Goal: Download file/media

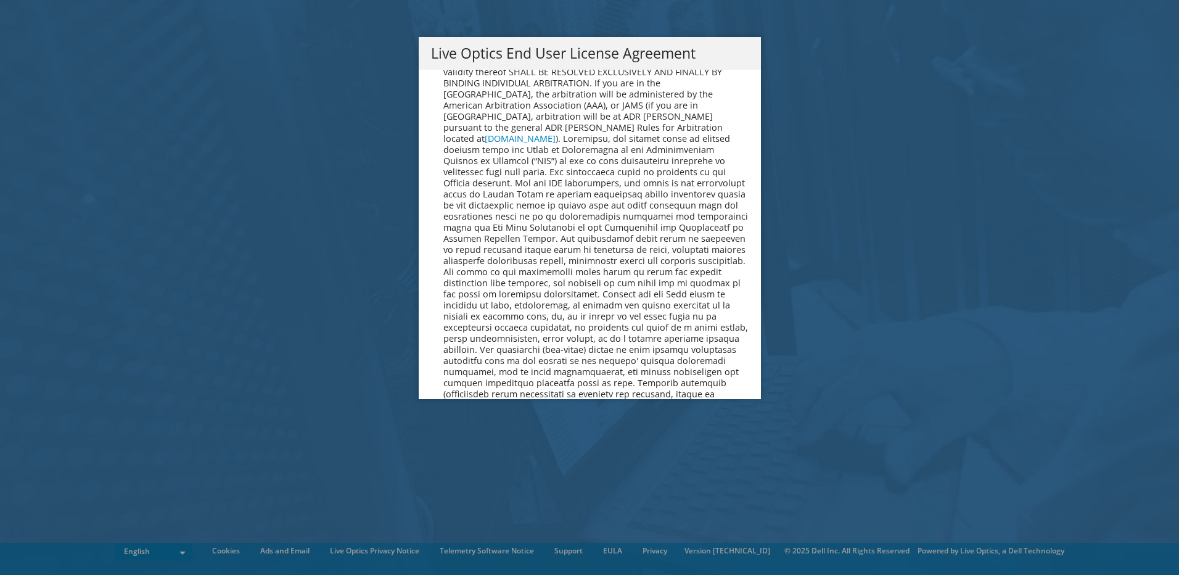
scroll to position [4662, 0]
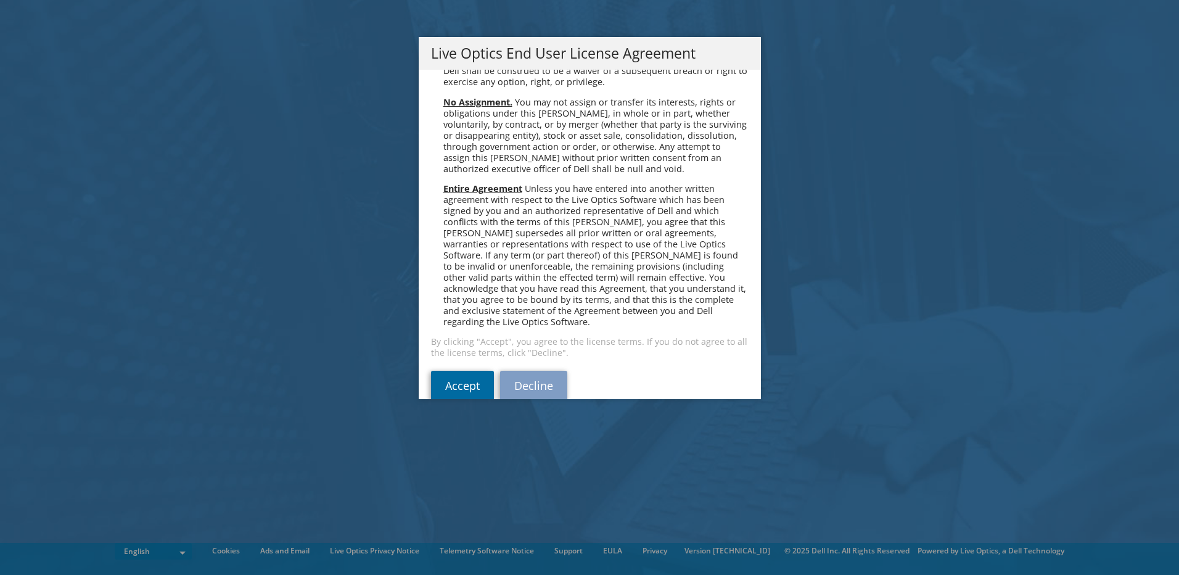
click at [463, 371] on link "Accept" at bounding box center [462, 386] width 63 height 30
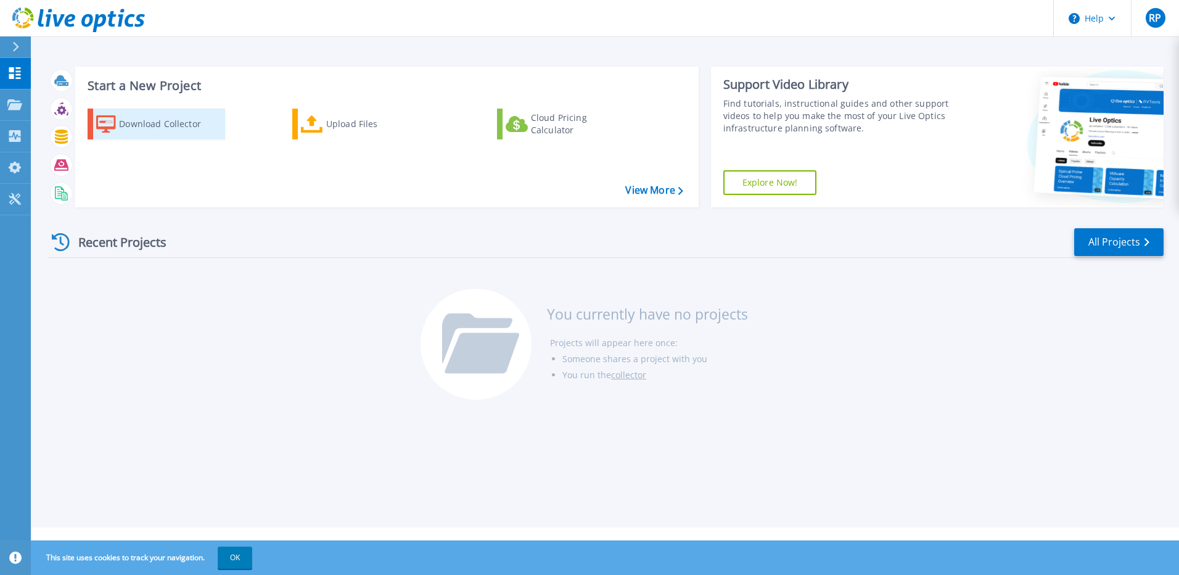
click at [155, 126] on div "Download Collector" at bounding box center [168, 124] width 99 height 25
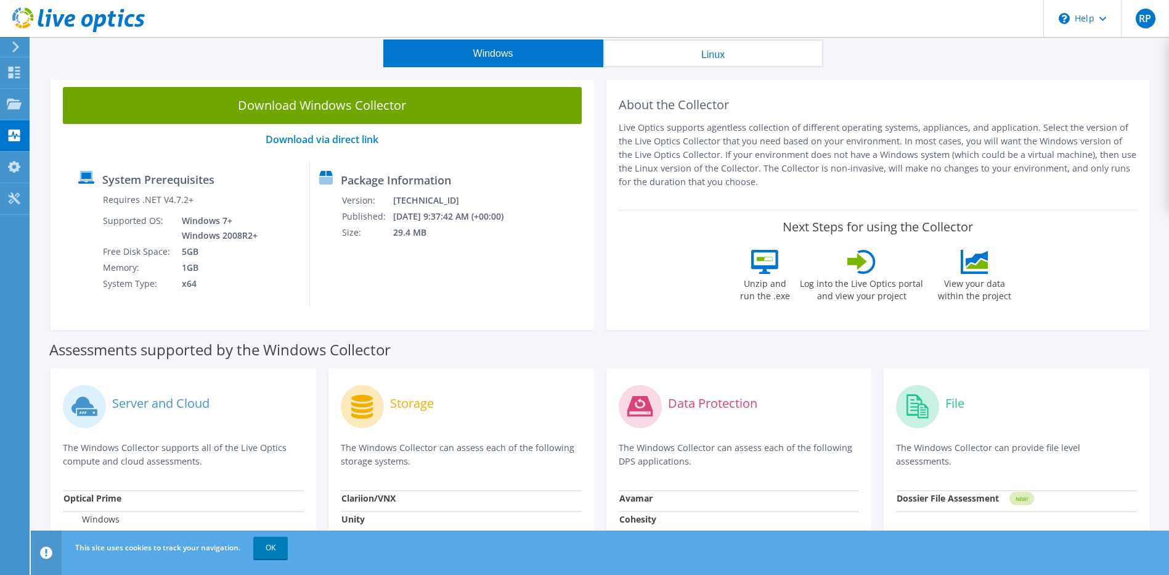
scroll to position [41, 0]
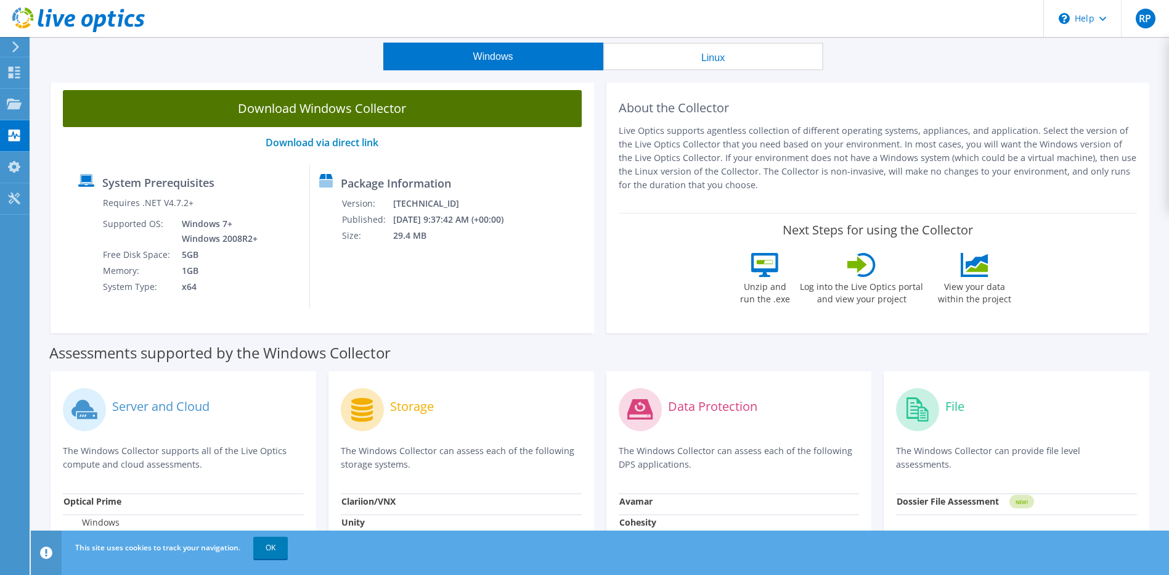
click at [388, 112] on link "Download Windows Collector" at bounding box center [322, 108] width 519 height 37
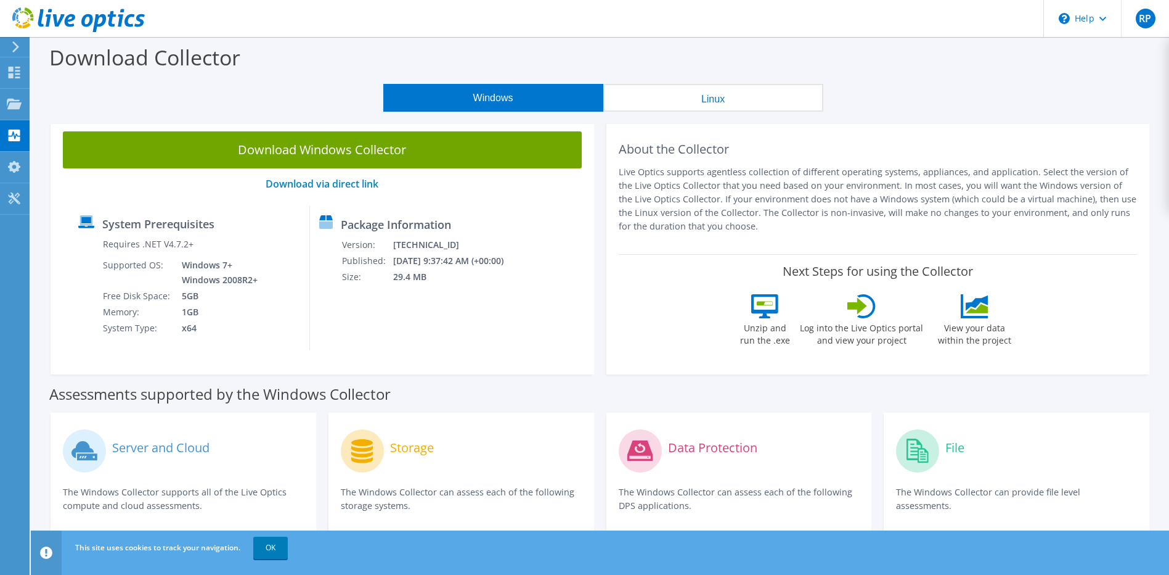
scroll to position [41, 0]
